Goal: Task Accomplishment & Management: Use online tool/utility

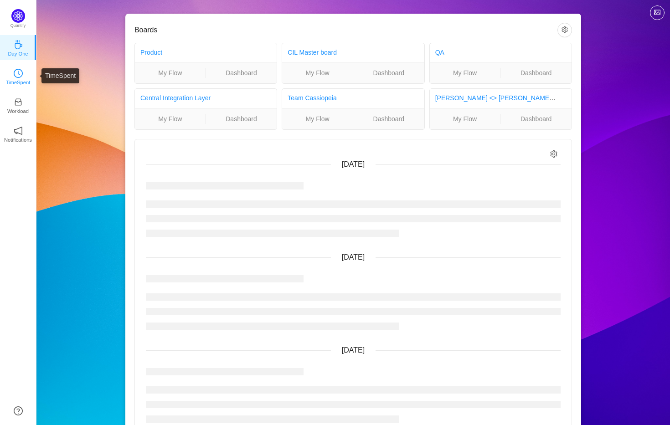
click at [18, 83] on p "TimeSpent" at bounding box center [18, 82] width 25 height 8
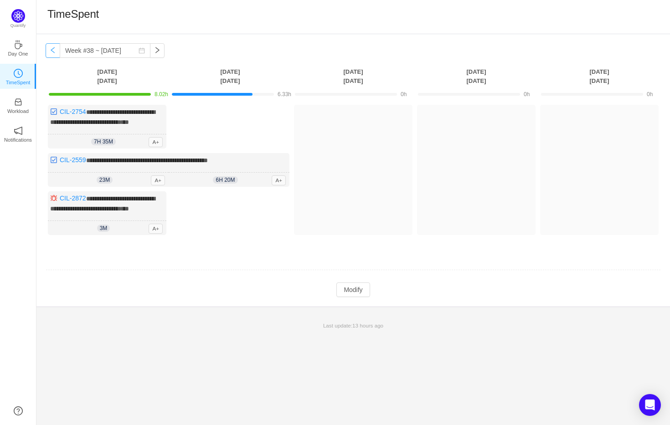
click at [51, 53] on button "button" at bounding box center [53, 50] width 15 height 15
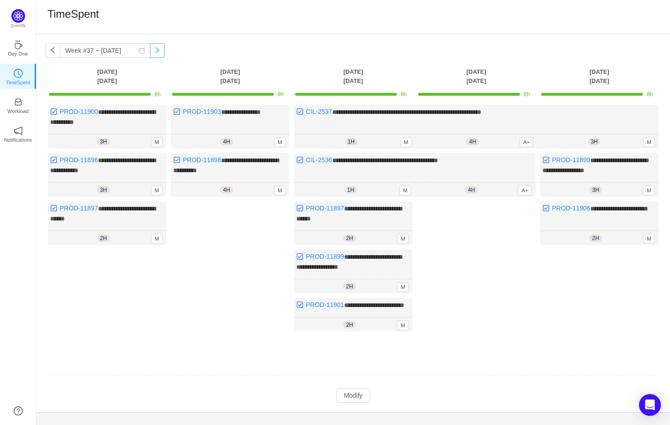
click at [150, 51] on button "button" at bounding box center [157, 50] width 15 height 15
type input "Week #38 ~ [DATE]"
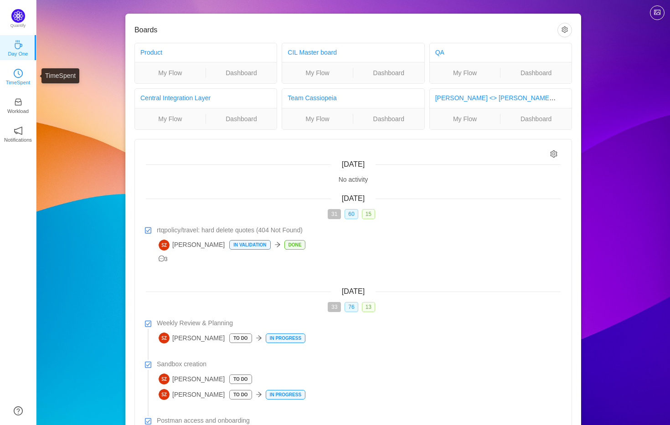
click at [18, 78] on p "TimeSpent" at bounding box center [18, 82] width 25 height 8
click at [16, 75] on icon "icon: clock-circle" at bounding box center [18, 73] width 9 height 9
